Goal: Check status: Check status

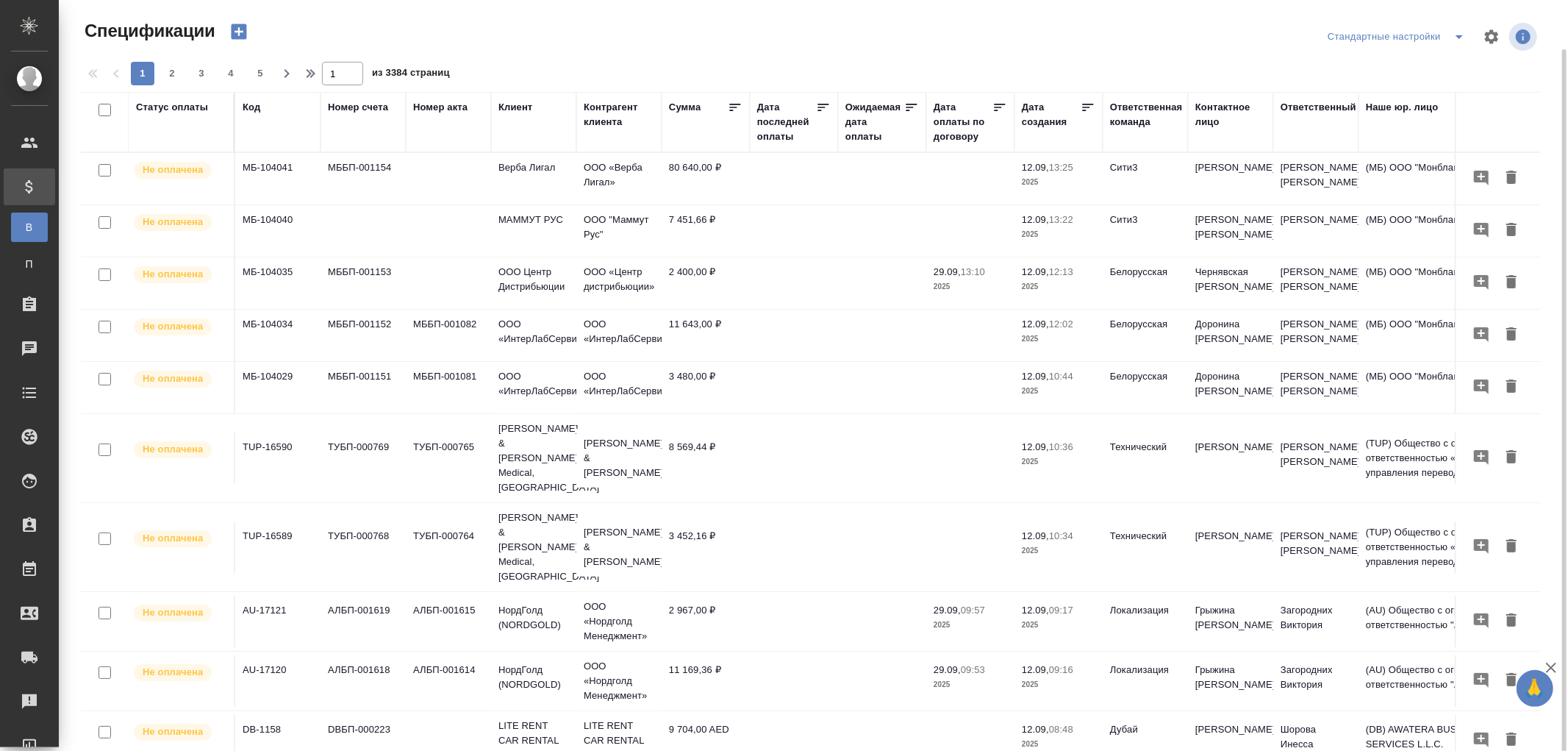
scroll to position [25, 0]
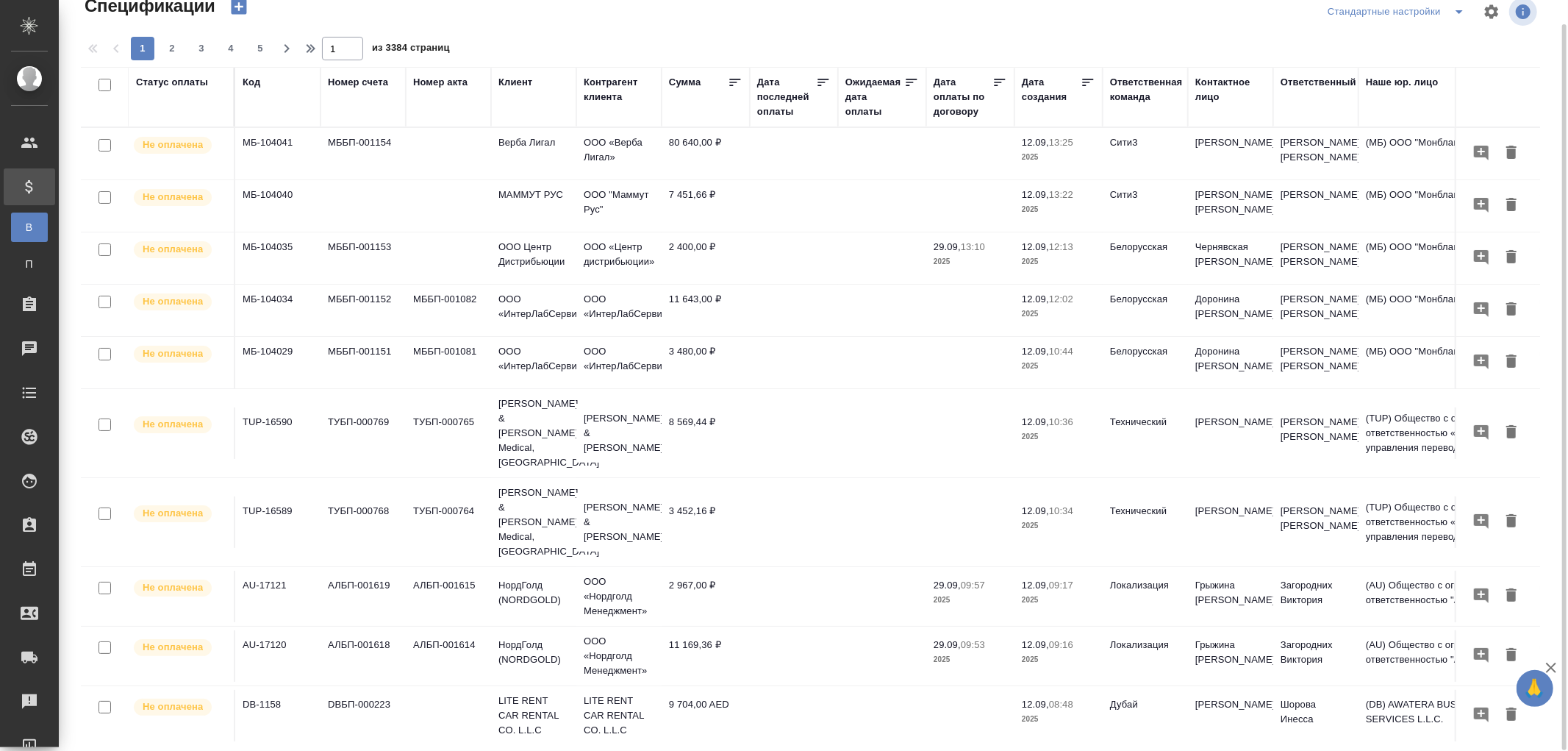
click at [775, 111] on div "Дата последней оплаты" at bounding box center [786, 96] width 59 height 45
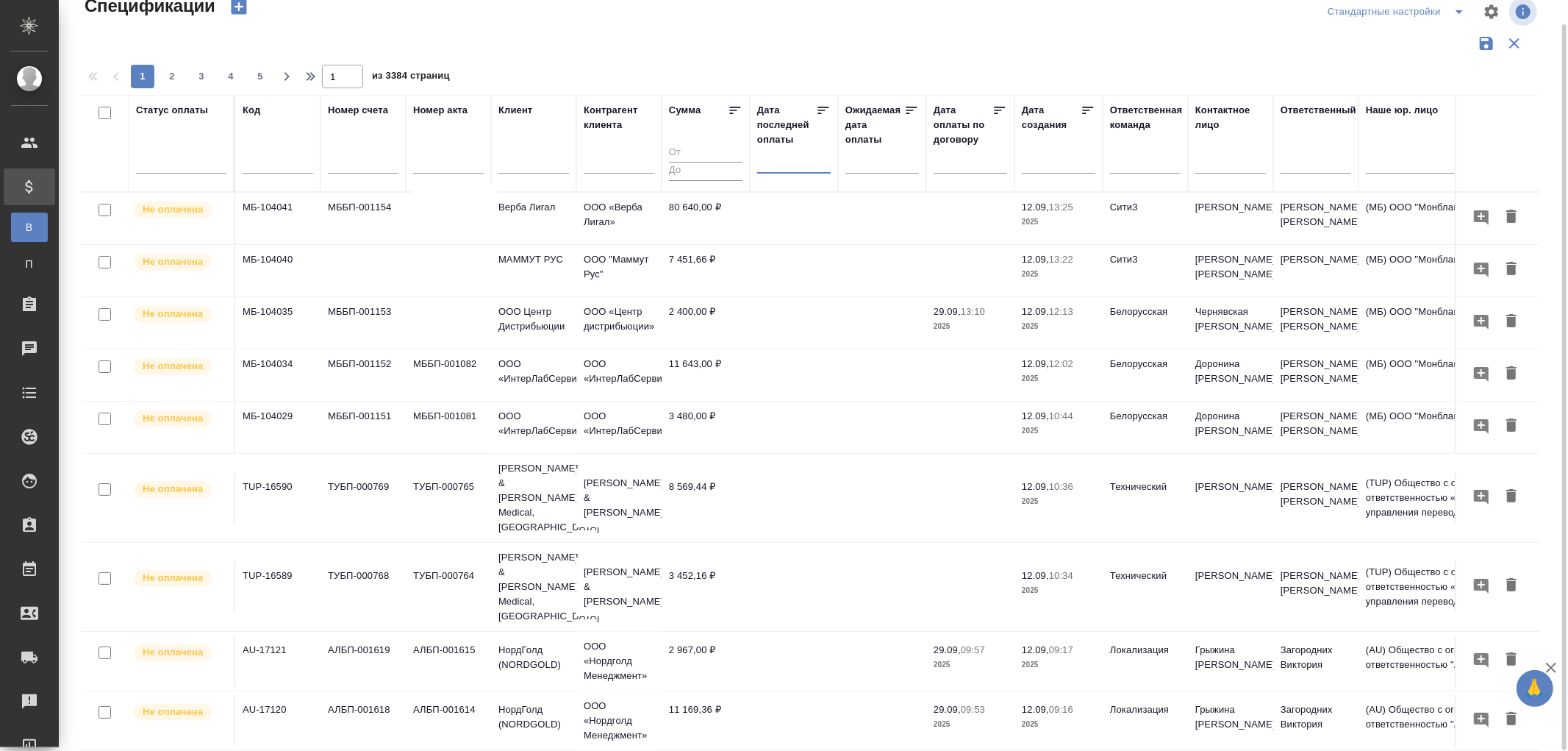
click at [774, 167] on input "text" at bounding box center [798, 161] width 65 height 21
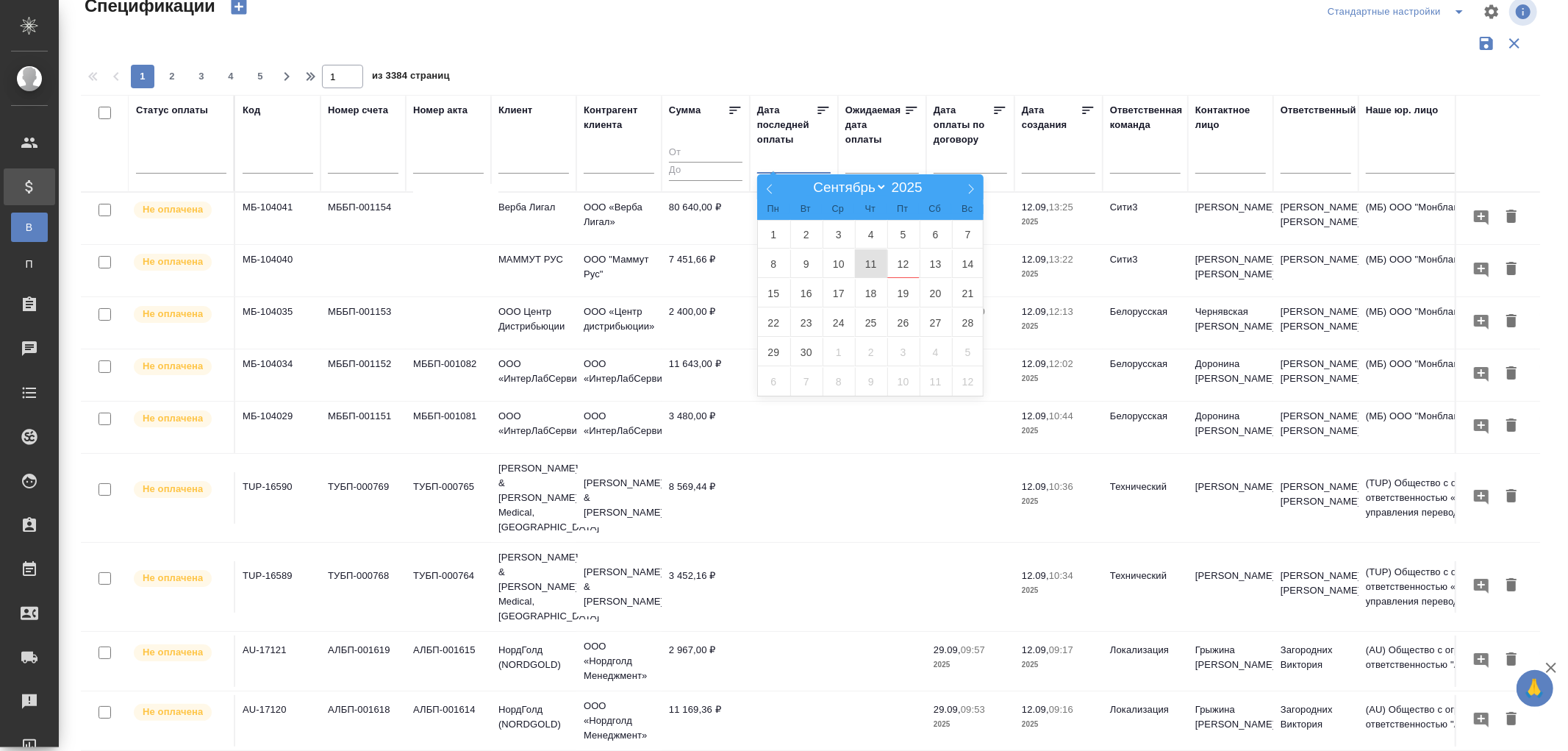
click at [877, 263] on span "11" at bounding box center [871, 264] width 33 height 29
type div "2025-09-10T21:00:00.000Z"
click at [908, 263] on span "12" at bounding box center [904, 264] width 33 height 29
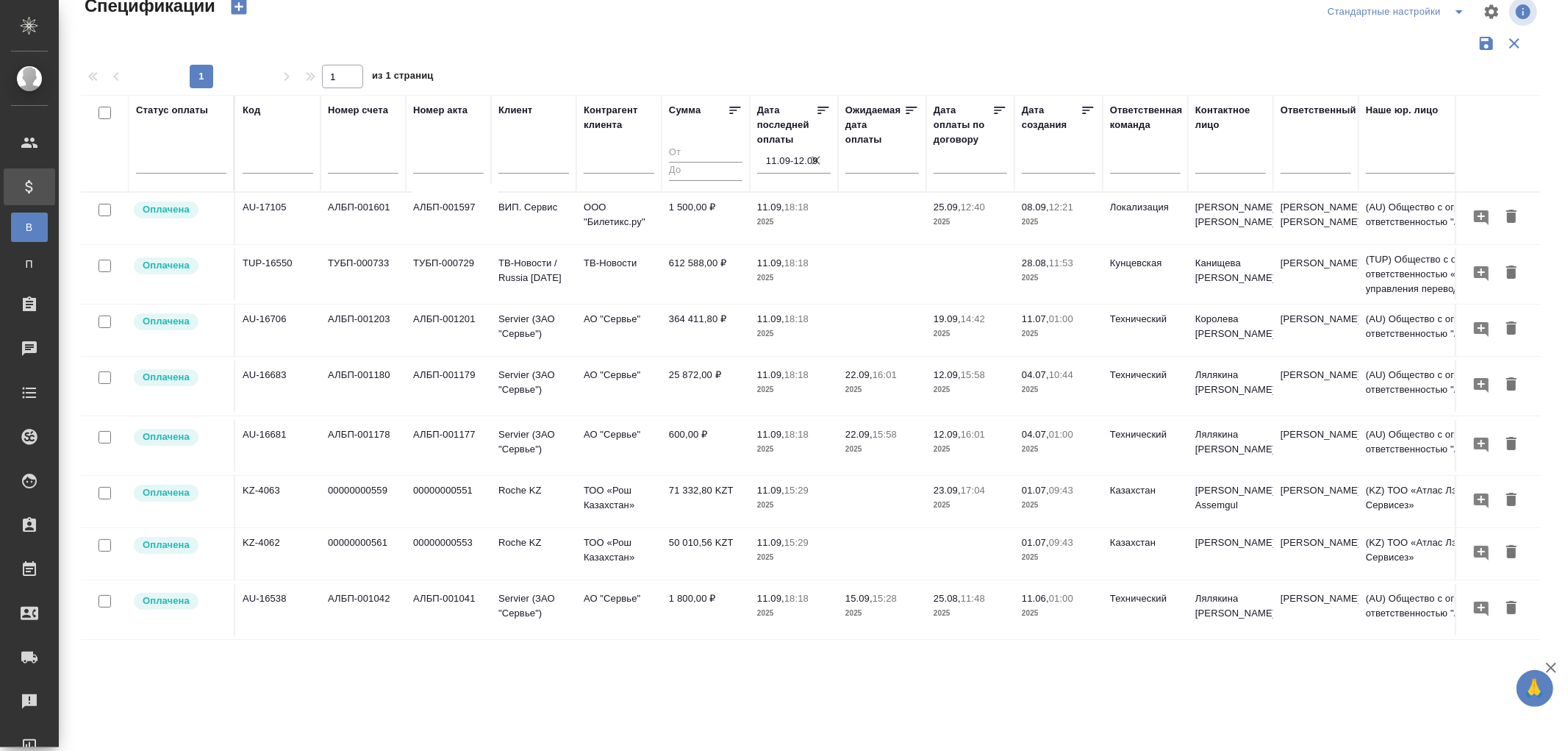
click at [813, 158] on icon "button" at bounding box center [815, 160] width 15 height 15
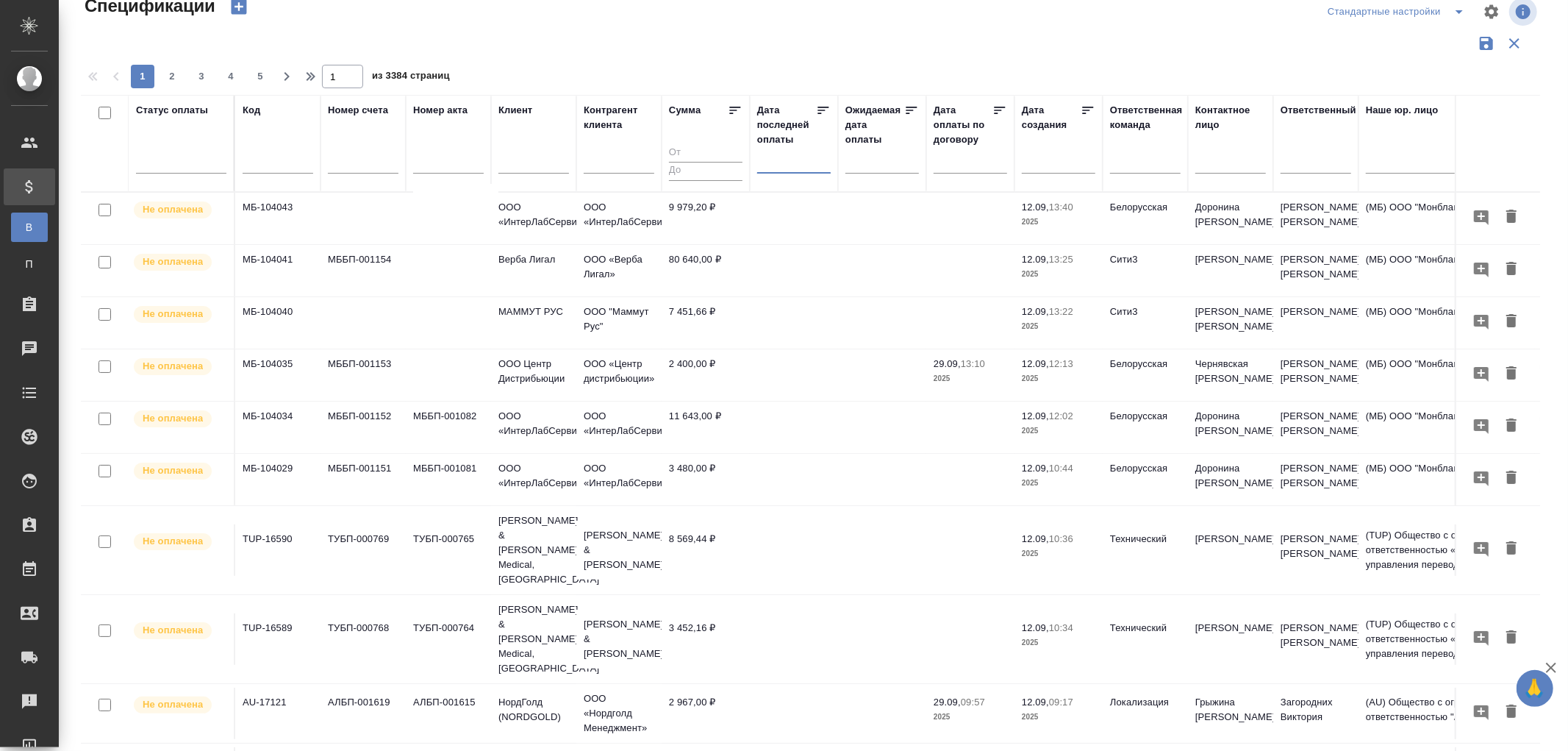
click at [773, 156] on input "text" at bounding box center [798, 161] width 65 height 21
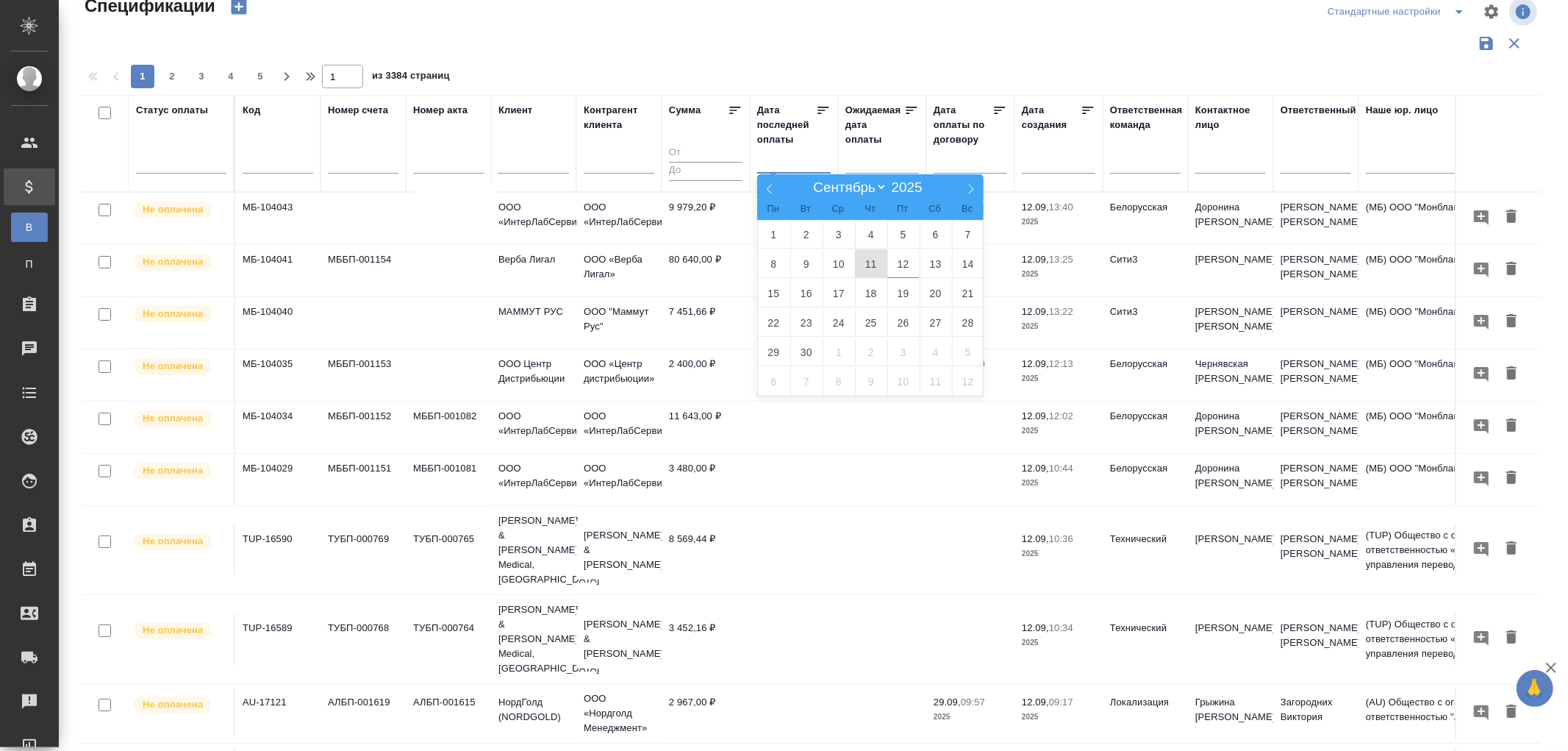
click at [867, 263] on span "11" at bounding box center [871, 264] width 33 height 29
type div "2025-09-10T21:00:00.000Z"
click at [903, 259] on span "12" at bounding box center [904, 264] width 33 height 29
